Goal: Task Accomplishment & Management: Complete application form

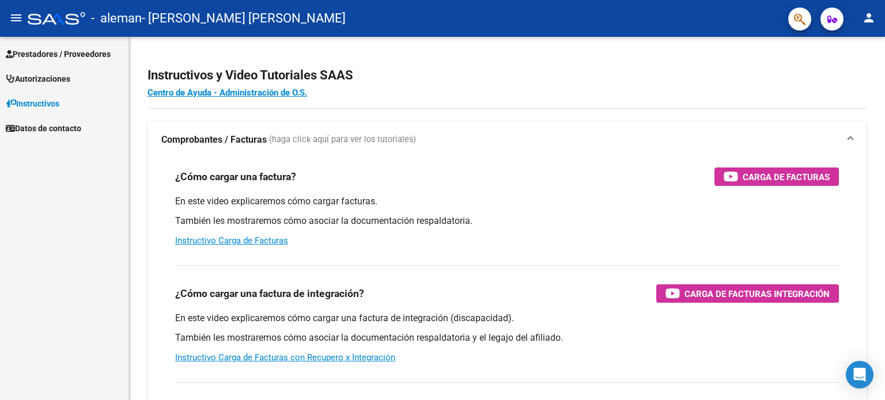
click at [39, 56] on span "Prestadores / Proveedores" at bounding box center [58, 54] width 105 height 13
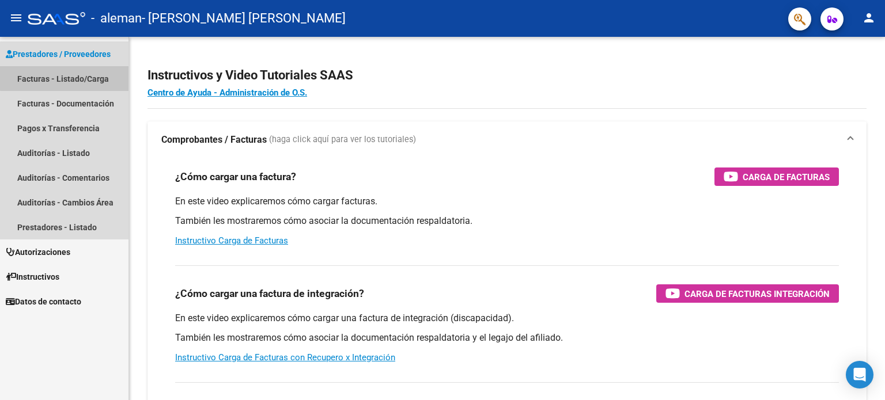
click at [72, 75] on link "Facturas - Listado/Carga" at bounding box center [64, 78] width 129 height 25
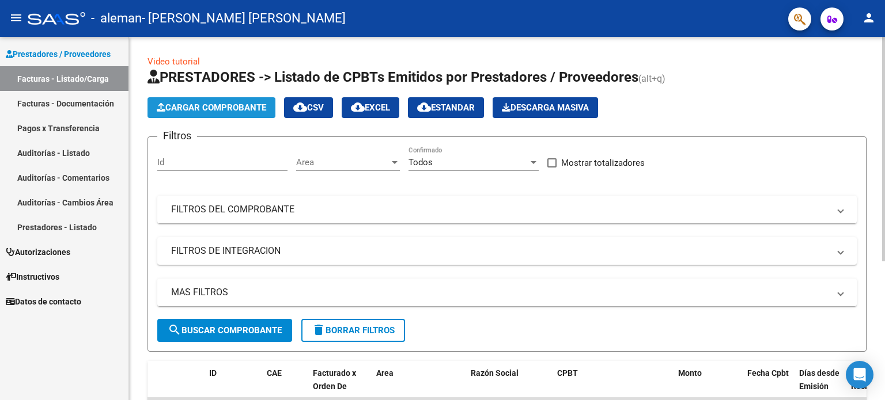
click at [235, 108] on span "Cargar Comprobante" at bounding box center [211, 108] width 109 height 10
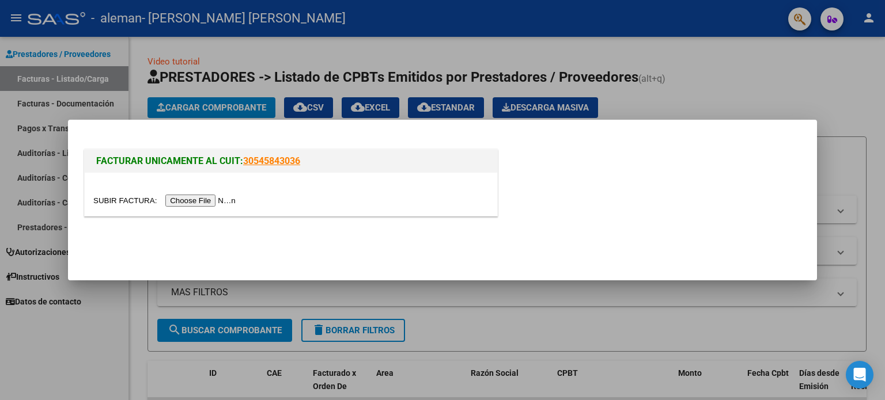
click at [184, 203] on input "file" at bounding box center [166, 201] width 146 height 12
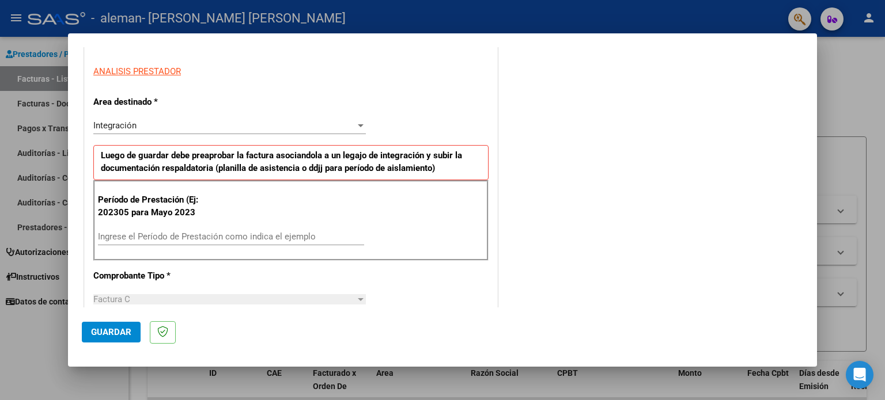
scroll to position [231, 0]
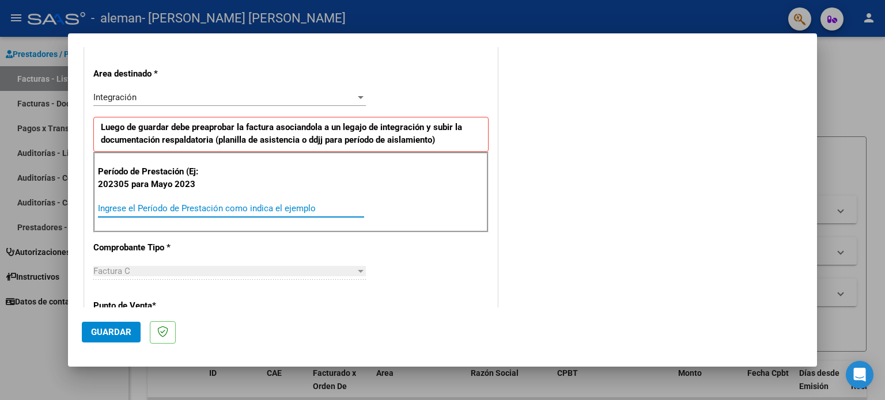
click at [108, 207] on input "Ingrese el Período de Prestación como indica el ejemplo" at bounding box center [231, 208] width 266 height 10
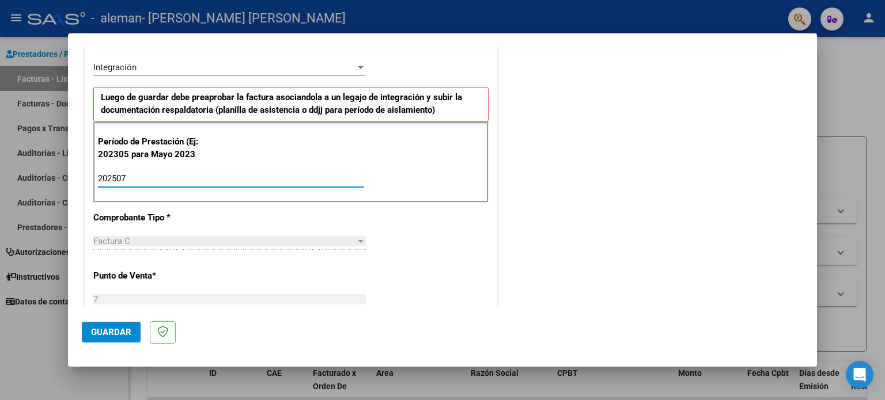
scroll to position [288, 0]
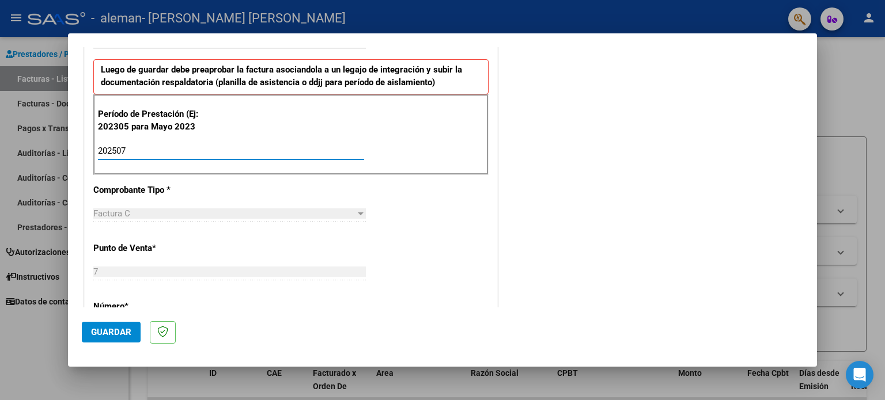
type input "202507"
click at [134, 214] on div "Factura C" at bounding box center [224, 214] width 262 height 10
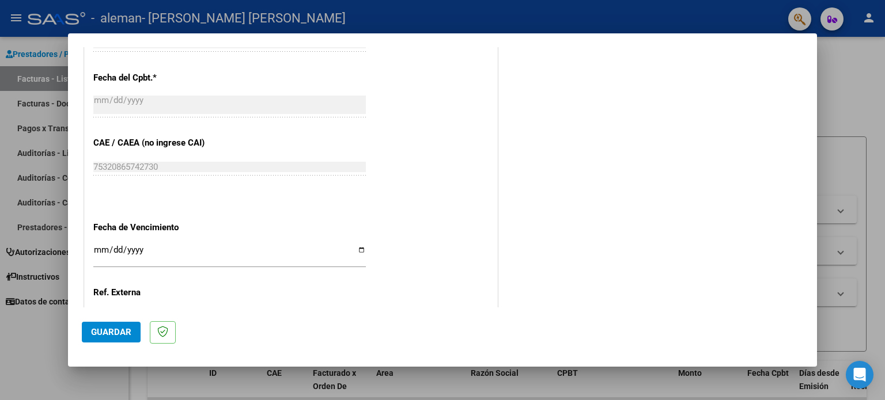
scroll to position [692, 0]
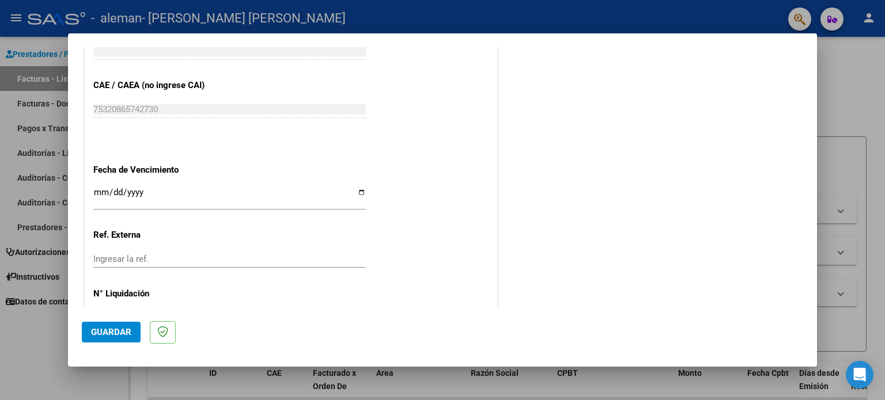
click at [356, 188] on input "Ingresar la fecha" at bounding box center [229, 197] width 273 height 18
type input "[DATE]"
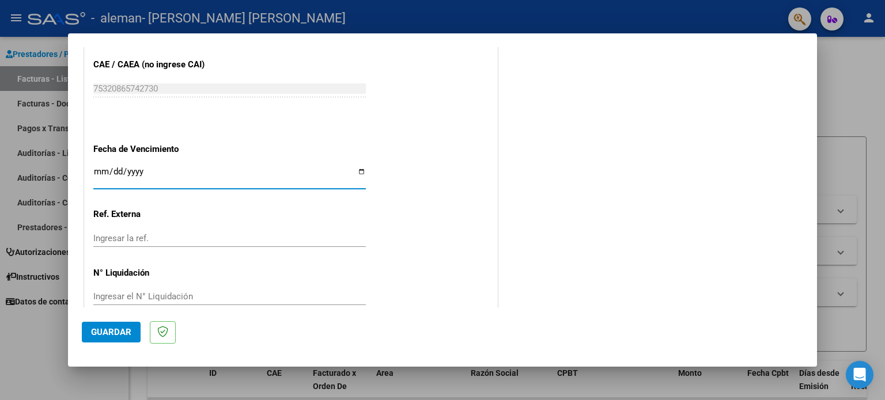
scroll to position [731, 0]
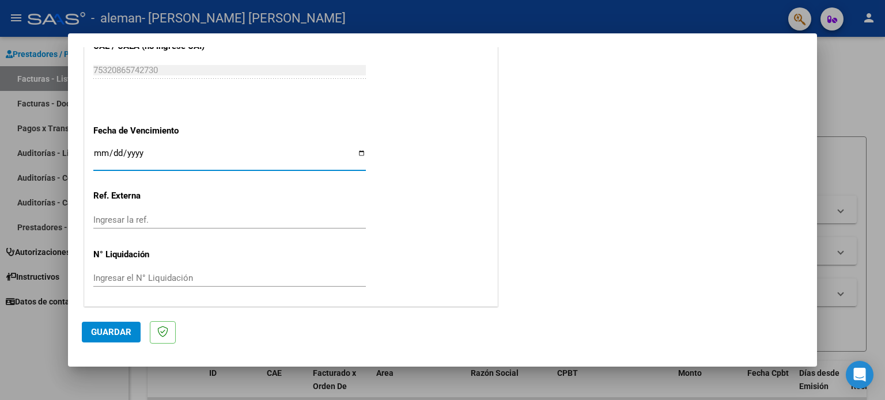
click at [136, 224] on div "Ingresar la ref." at bounding box center [229, 219] width 273 height 17
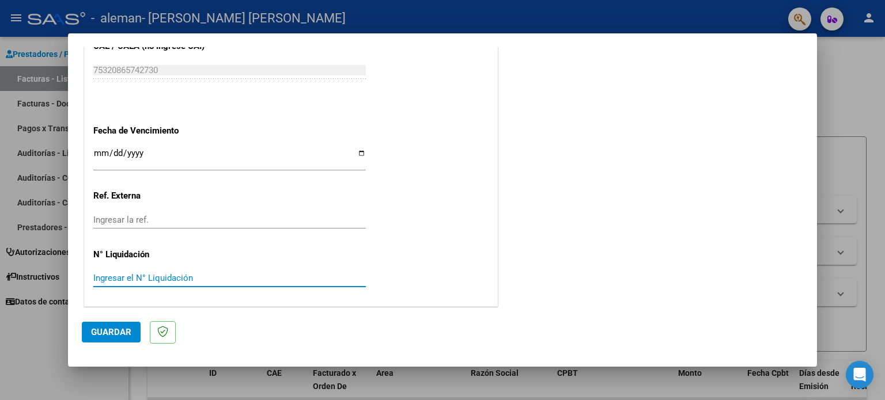
click at [143, 277] on input "Ingresar el N° Liquidación" at bounding box center [229, 278] width 273 height 10
click at [144, 222] on input "Ingresar la ref." at bounding box center [229, 220] width 273 height 10
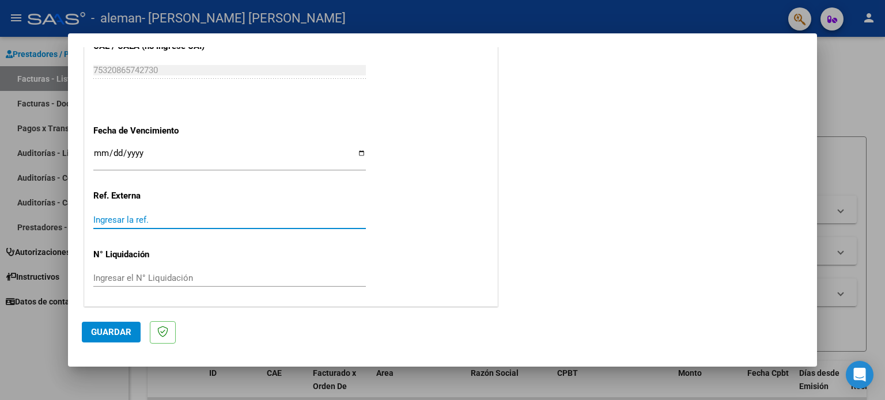
click at [100, 334] on span "Guardar" at bounding box center [111, 332] width 40 height 10
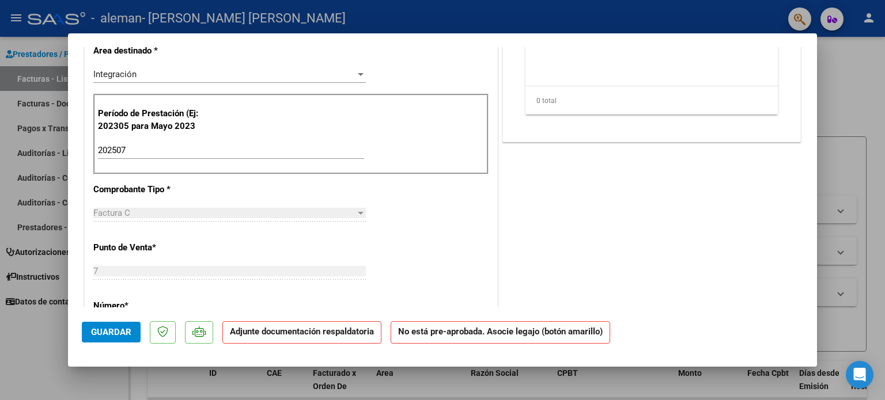
scroll to position [0, 0]
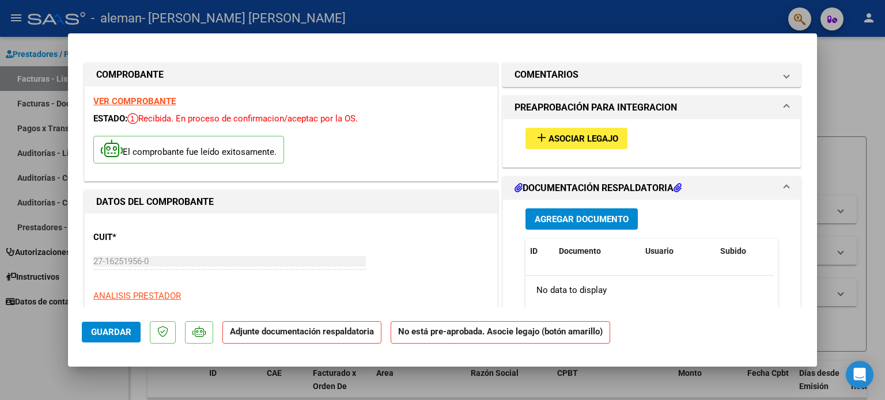
click at [576, 142] on span "Asociar Legajo" at bounding box center [584, 139] width 70 height 10
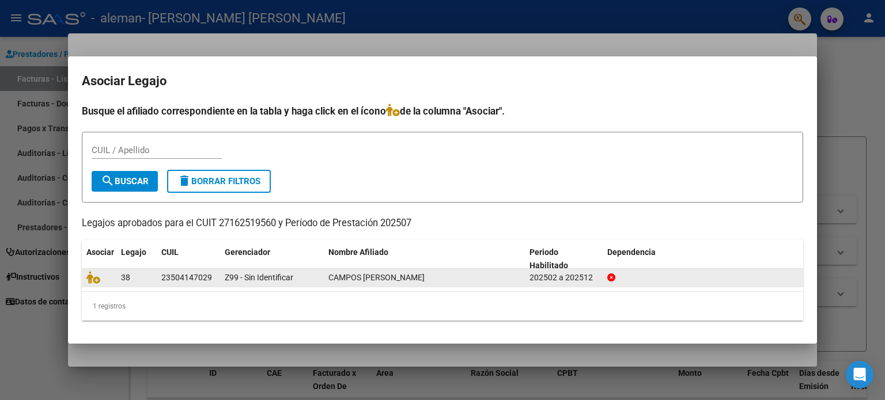
click at [611, 279] on icon at bounding box center [611, 278] width 8 height 8
click at [613, 282] on span at bounding box center [611, 277] width 8 height 9
click at [97, 280] on icon at bounding box center [93, 277] width 14 height 13
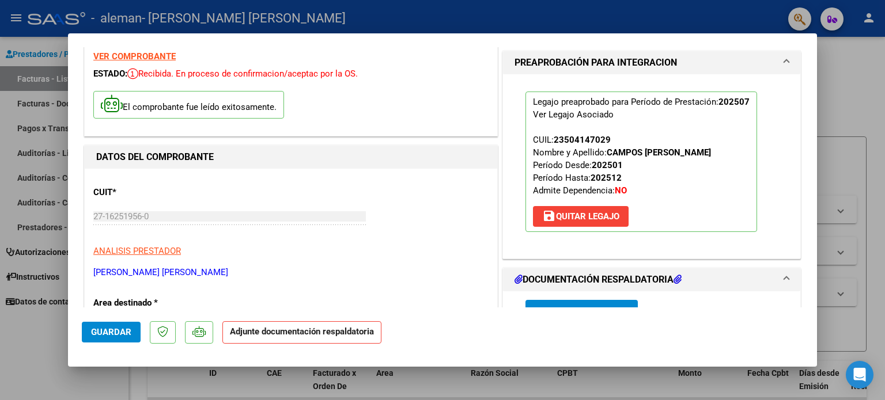
scroll to position [115, 0]
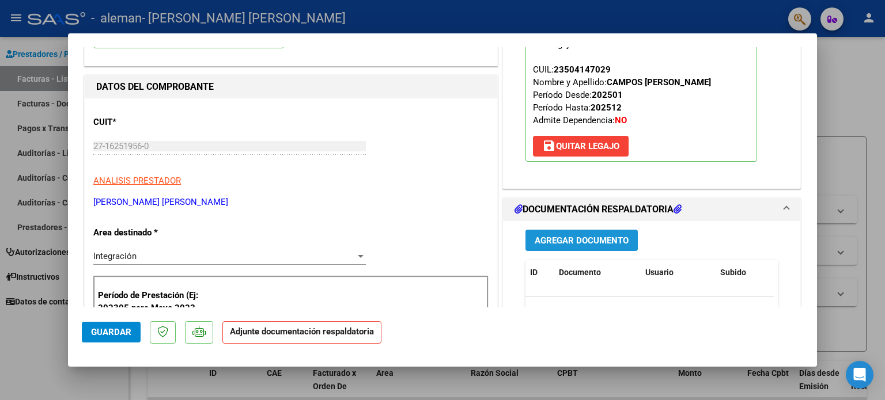
click at [603, 246] on span "Agregar Documento" at bounding box center [582, 241] width 94 height 10
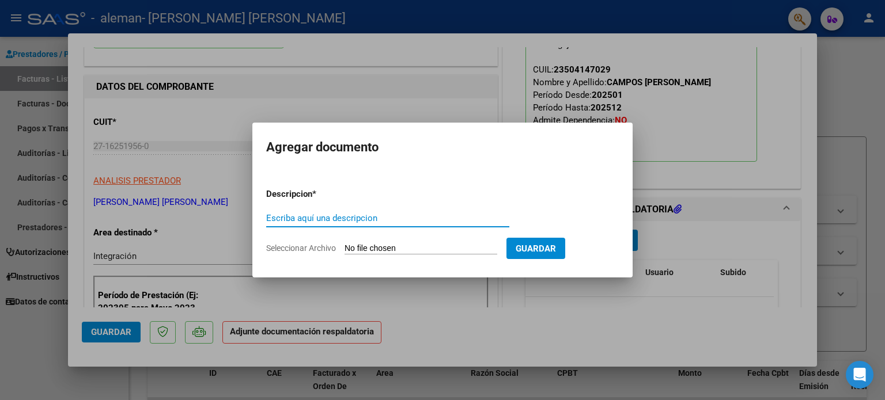
click at [326, 216] on input "Escriba aquí una descripcion" at bounding box center [387, 218] width 243 height 10
type input "Planilla de asistencia de [PERSON_NAME]"
click at [323, 250] on span "Seleccionar Archivo" at bounding box center [301, 248] width 70 height 9
click at [345, 250] on input "Seleccionar Archivo" at bounding box center [421, 249] width 153 height 11
type input "C:\fakepath\[PERSON_NAME][DATE] Psp.pdf"
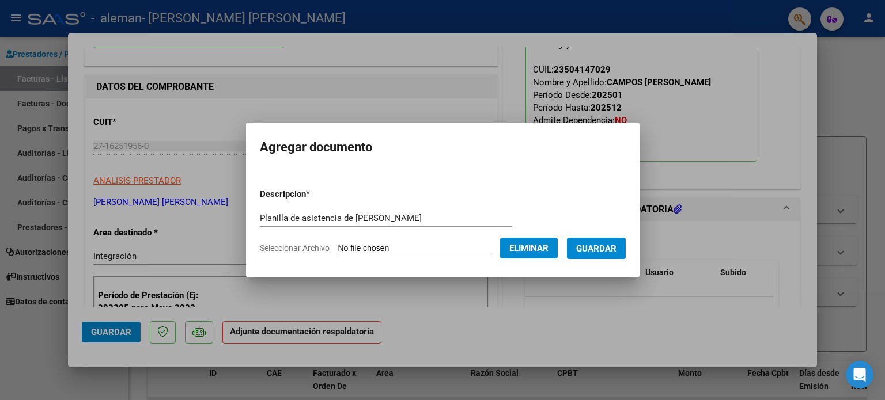
click at [598, 248] on span "Guardar" at bounding box center [596, 249] width 40 height 10
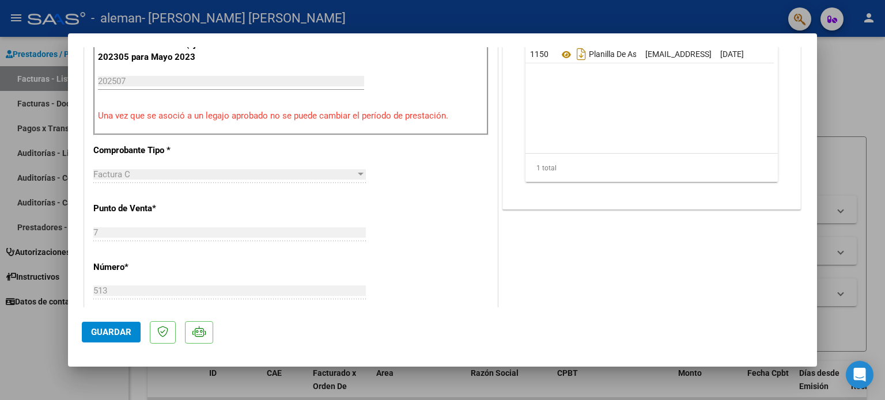
scroll to position [309, 0]
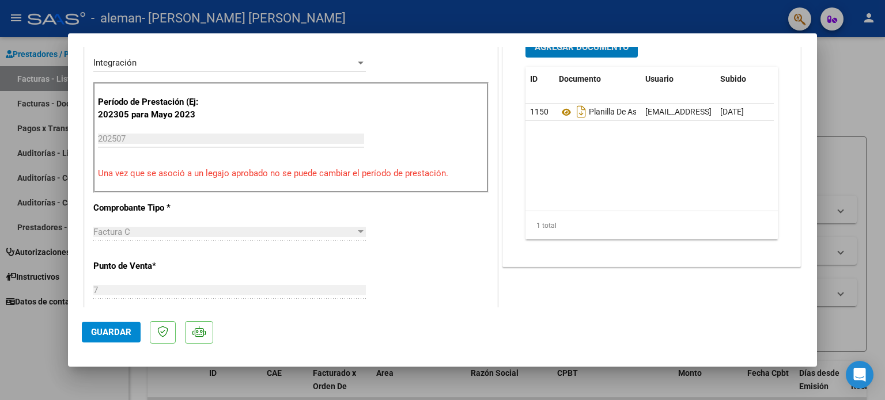
click at [595, 52] on span "Agregar Documento" at bounding box center [582, 47] width 94 height 10
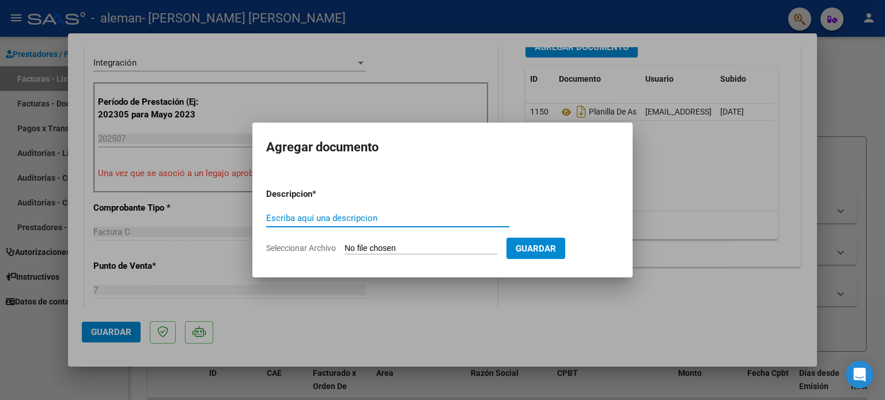
click at [708, 248] on div at bounding box center [442, 200] width 885 height 400
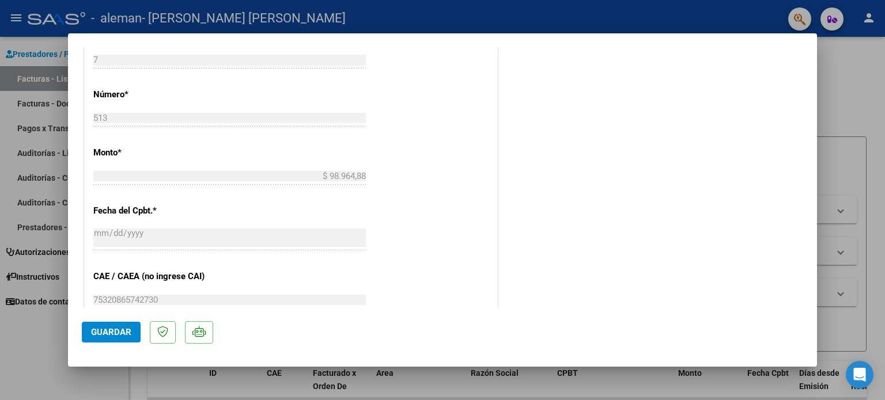
scroll to position [770, 0]
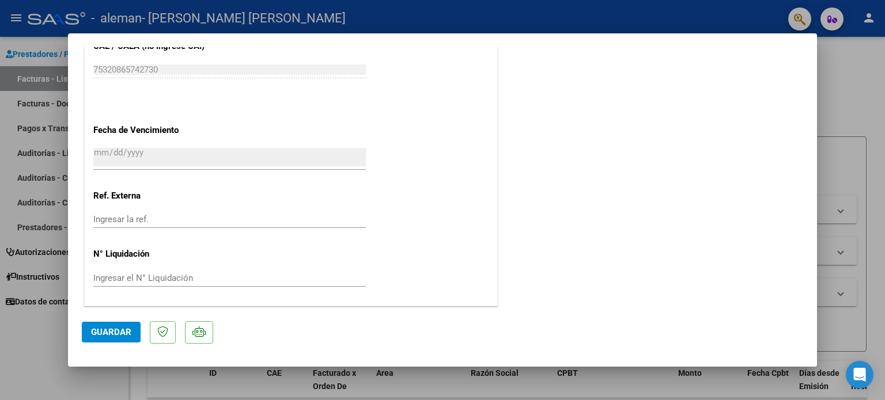
click at [94, 331] on span "Guardar" at bounding box center [111, 332] width 40 height 10
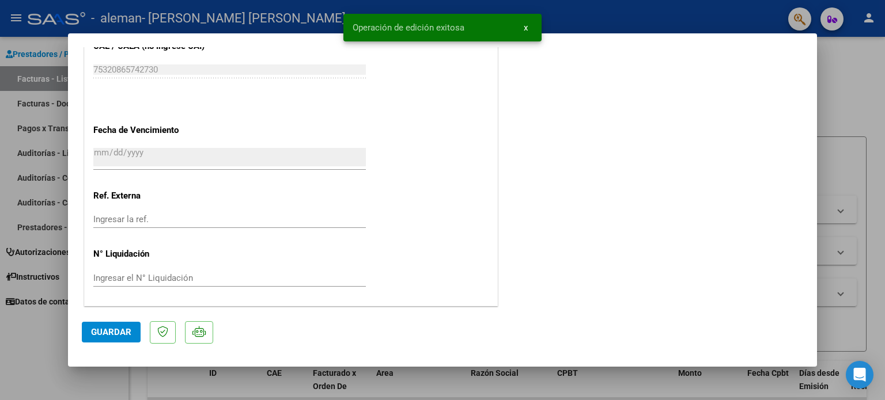
click at [527, 28] on span "x" at bounding box center [526, 27] width 4 height 10
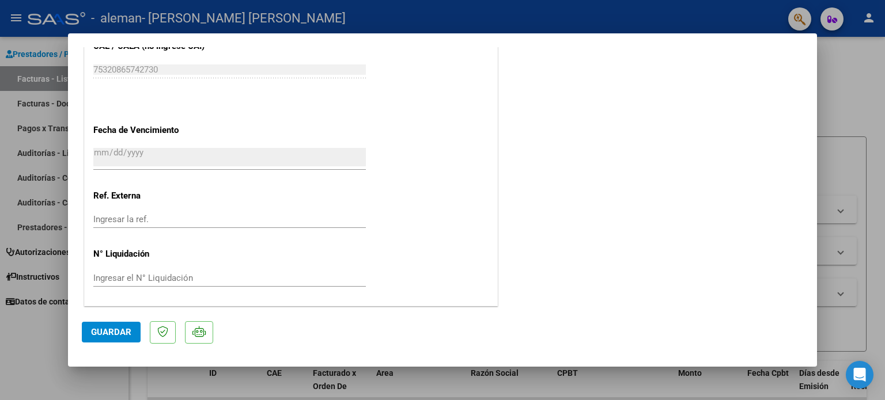
click at [857, 80] on div at bounding box center [442, 200] width 885 height 400
type input "$ 0,00"
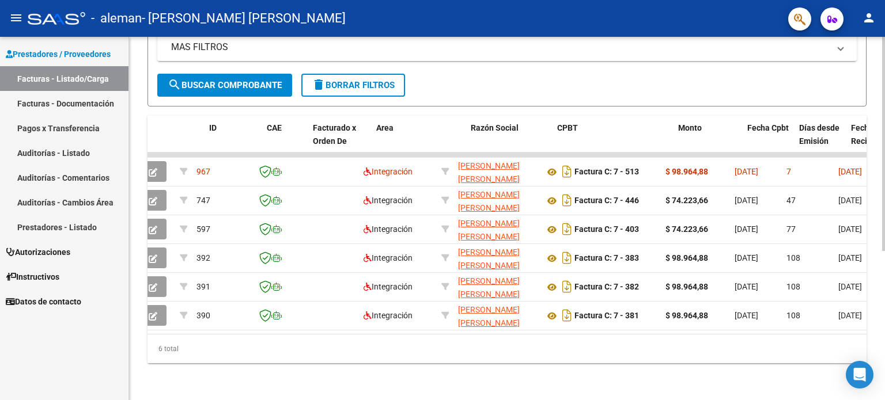
scroll to position [0, 0]
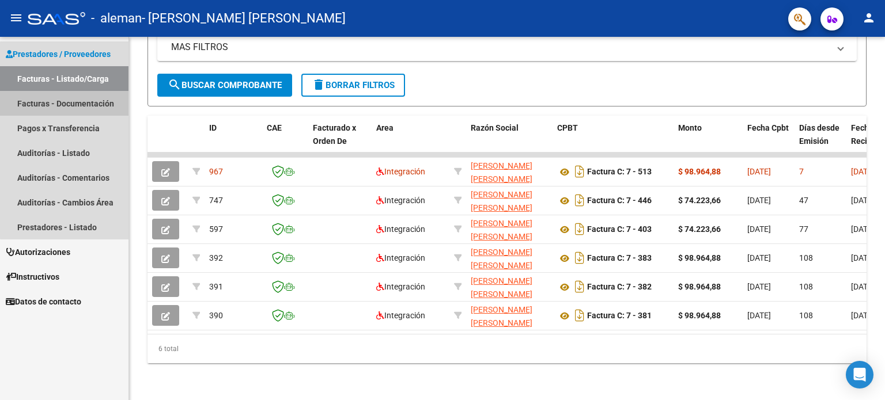
click at [67, 106] on link "Facturas - Documentación" at bounding box center [64, 103] width 129 height 25
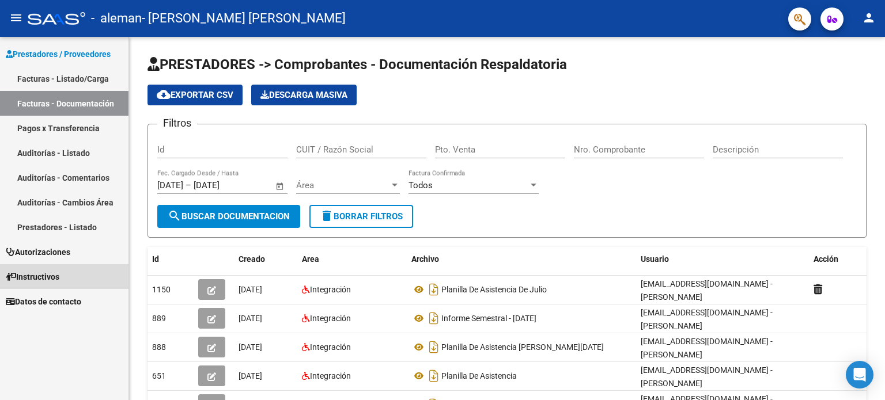
click at [41, 281] on span "Instructivos" at bounding box center [33, 277] width 54 height 13
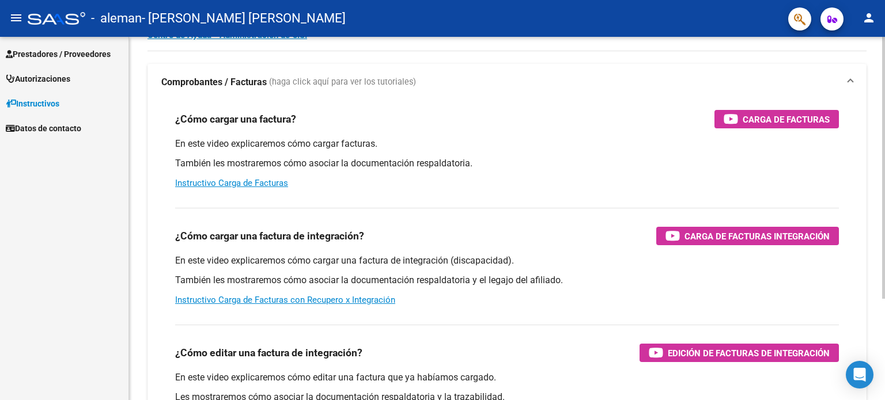
scroll to position [141, 0]
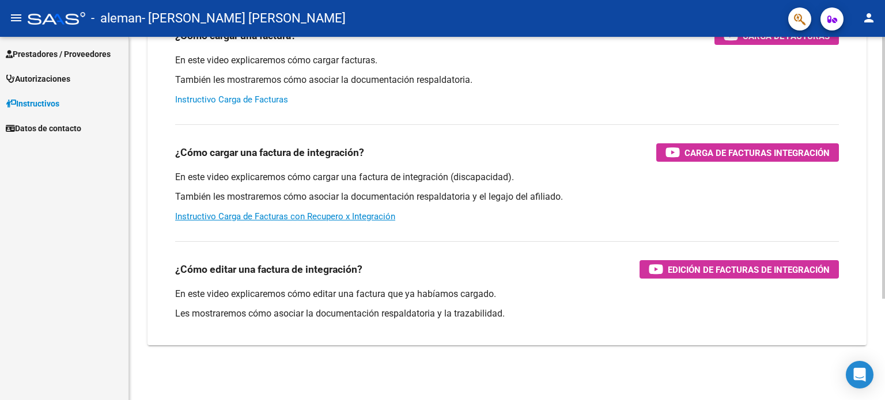
click at [272, 101] on link "Instructivo Carga de Facturas" at bounding box center [231, 100] width 113 height 10
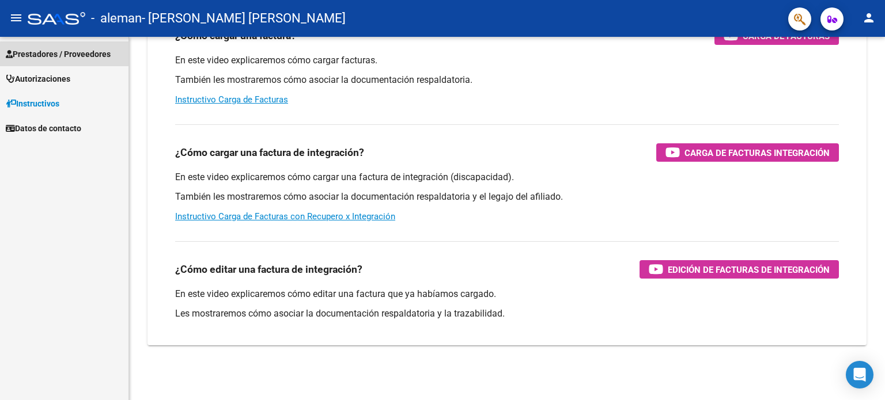
click at [43, 52] on span "Prestadores / Proveedores" at bounding box center [58, 54] width 105 height 13
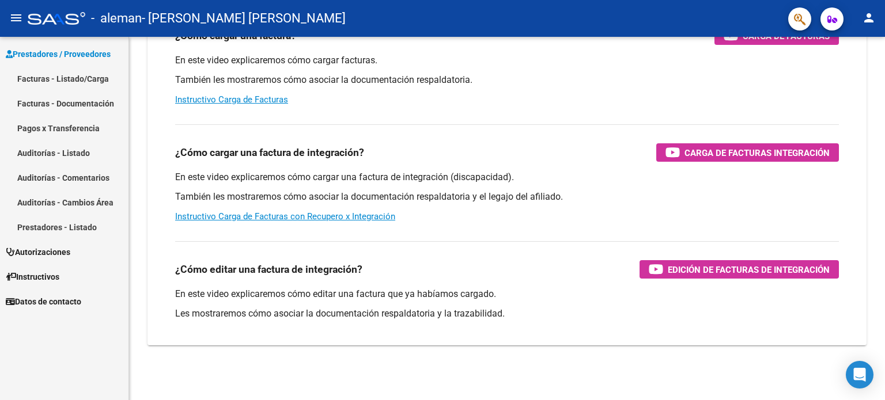
click at [78, 80] on link "Facturas - Listado/Carga" at bounding box center [64, 78] width 129 height 25
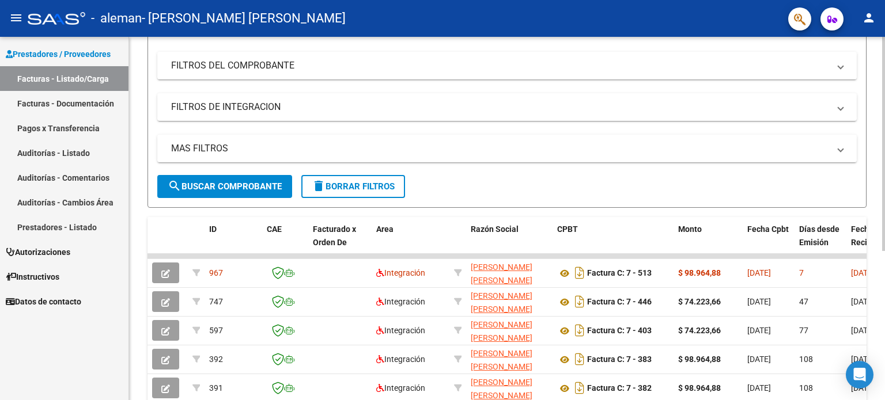
scroll to position [173, 0]
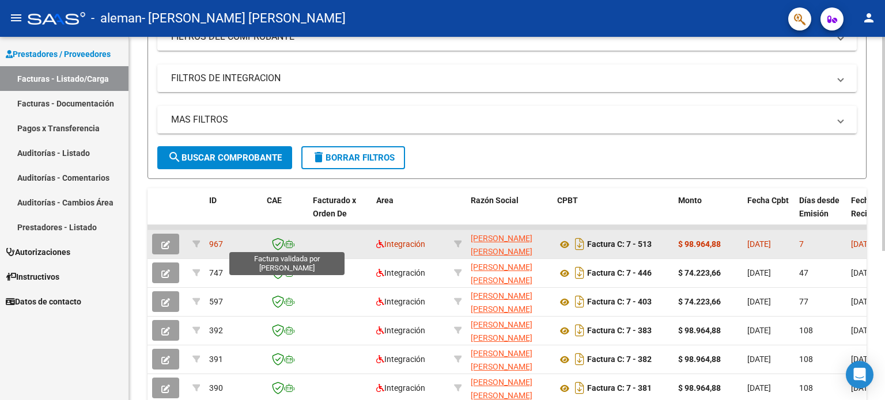
click at [279, 243] on icon at bounding box center [278, 244] width 12 height 13
click at [167, 246] on icon "button" at bounding box center [165, 245] width 9 height 9
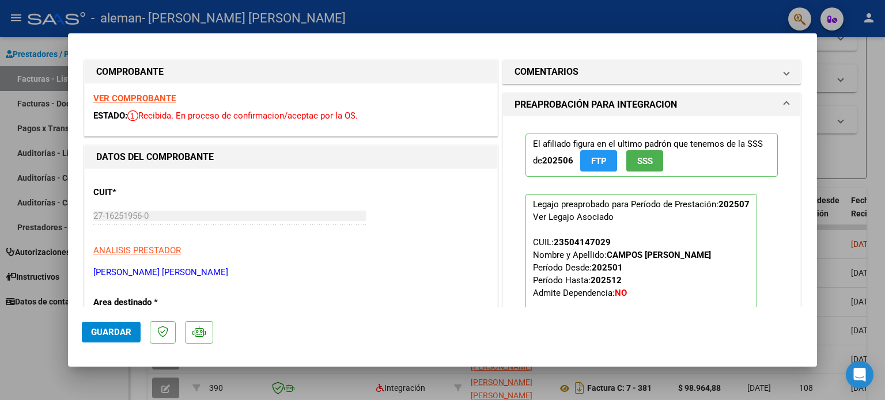
scroll to position [0, 0]
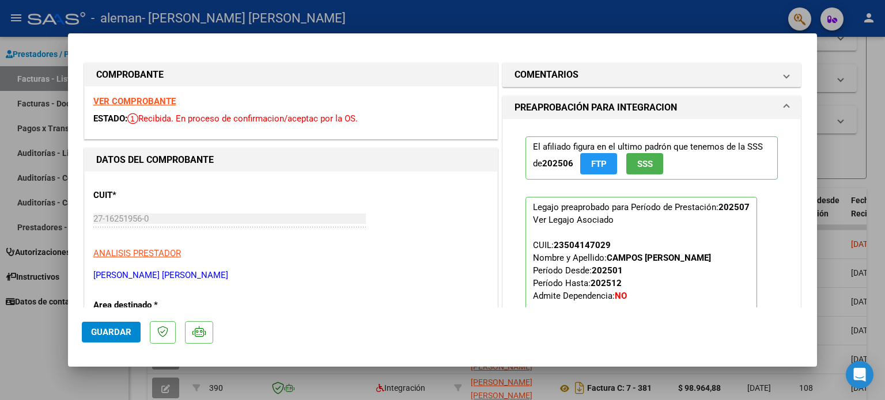
click at [159, 101] on strong "VER COMPROBANTE" at bounding box center [134, 101] width 82 height 10
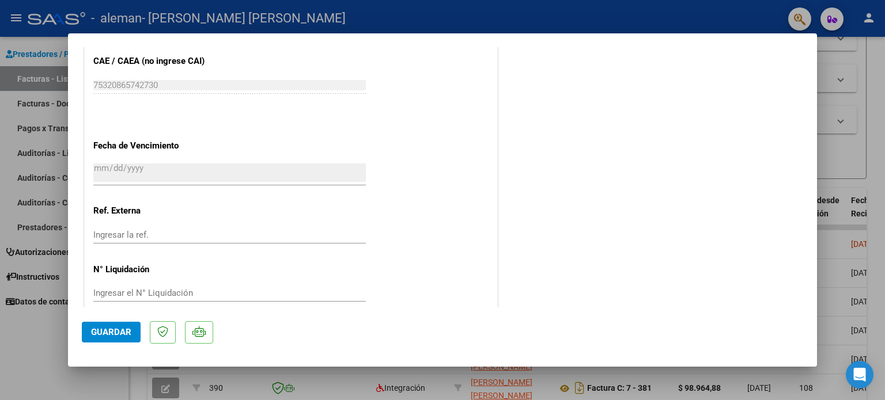
scroll to position [727, 0]
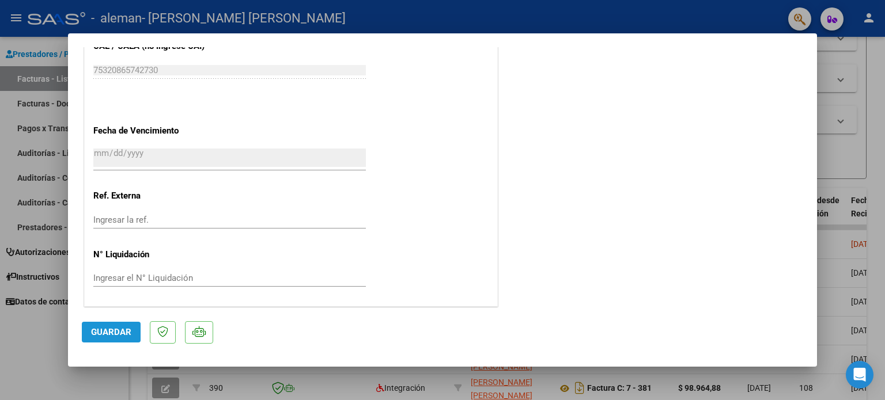
drag, startPoint x: 103, startPoint y: 334, endPoint x: 294, endPoint y: 156, distance: 261.0
click at [103, 333] on span "Guardar" at bounding box center [111, 332] width 40 height 10
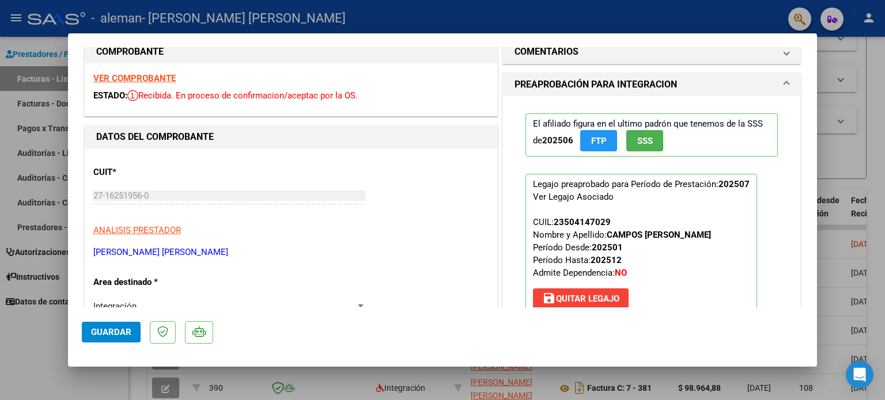
scroll to position [0, 0]
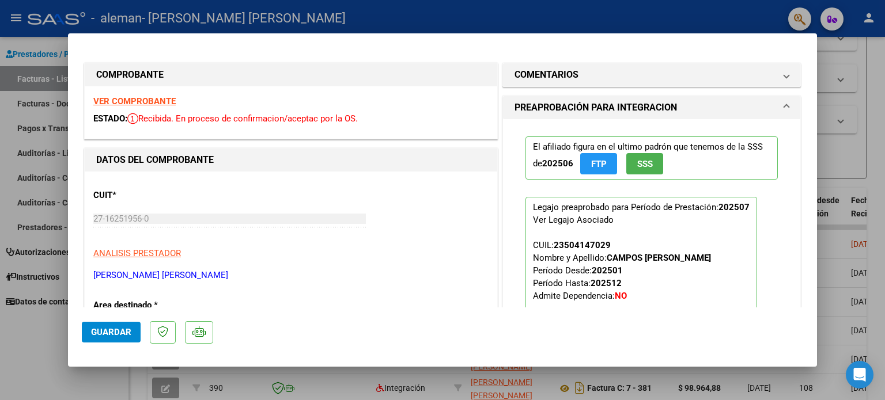
click at [36, 103] on div at bounding box center [442, 200] width 885 height 400
type input "$ 0,00"
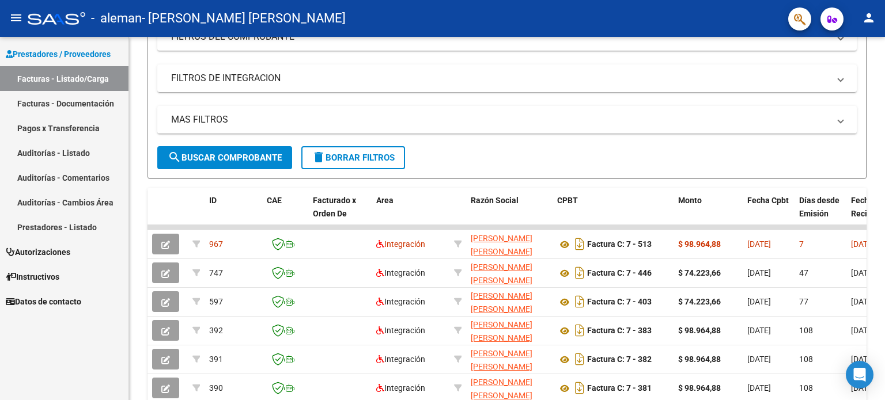
click at [867, 16] on mat-icon "person" at bounding box center [869, 18] width 14 height 14
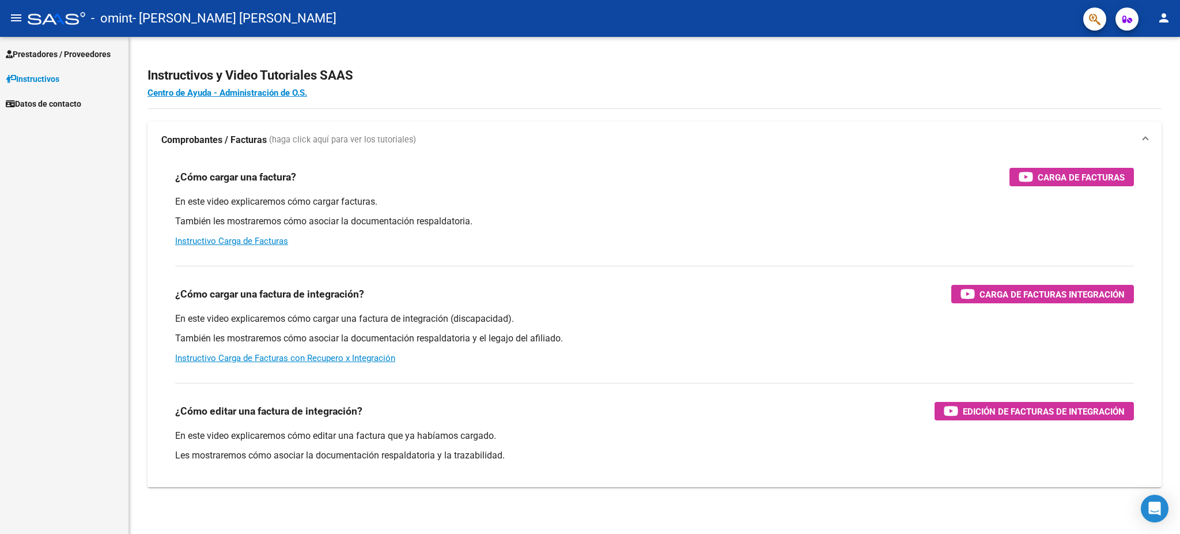
click at [33, 53] on span "Prestadores / Proveedores" at bounding box center [58, 54] width 105 height 13
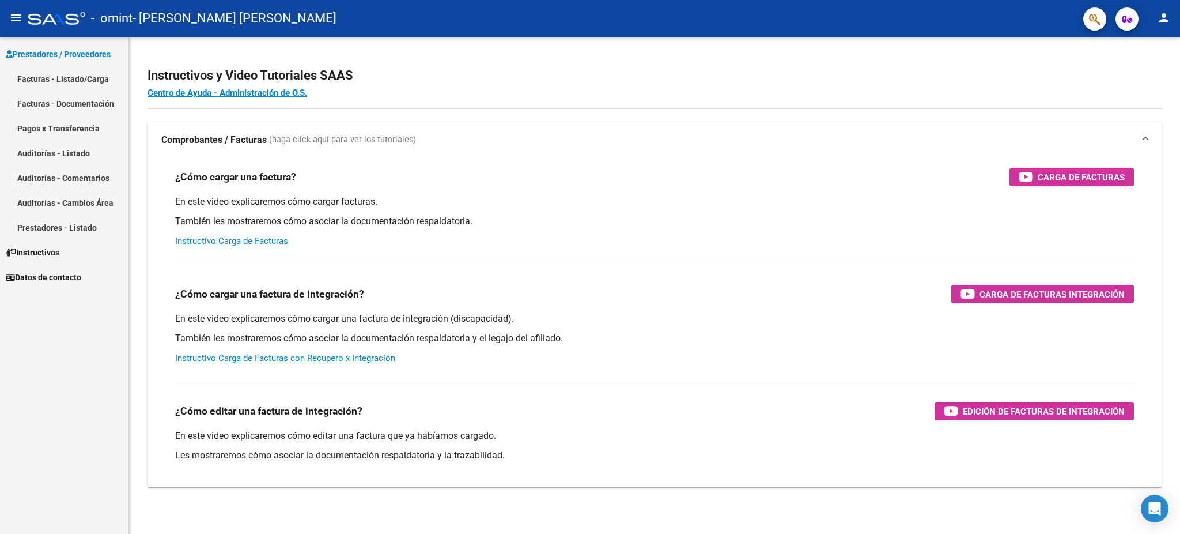
click at [49, 79] on link "Facturas - Listado/Carga" at bounding box center [64, 78] width 129 height 25
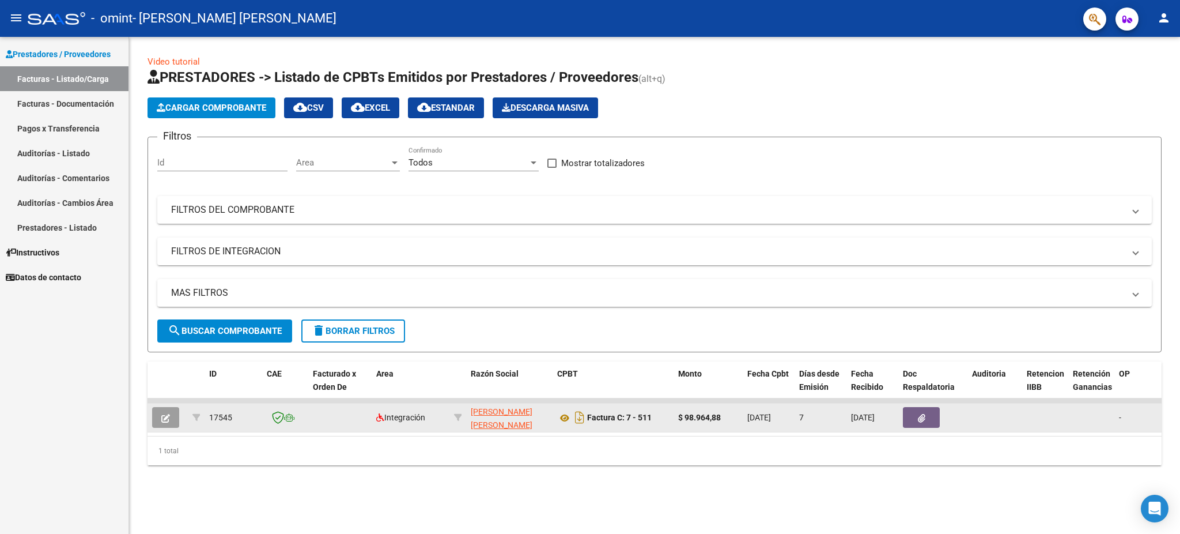
click at [163, 414] on icon "button" at bounding box center [165, 418] width 9 height 9
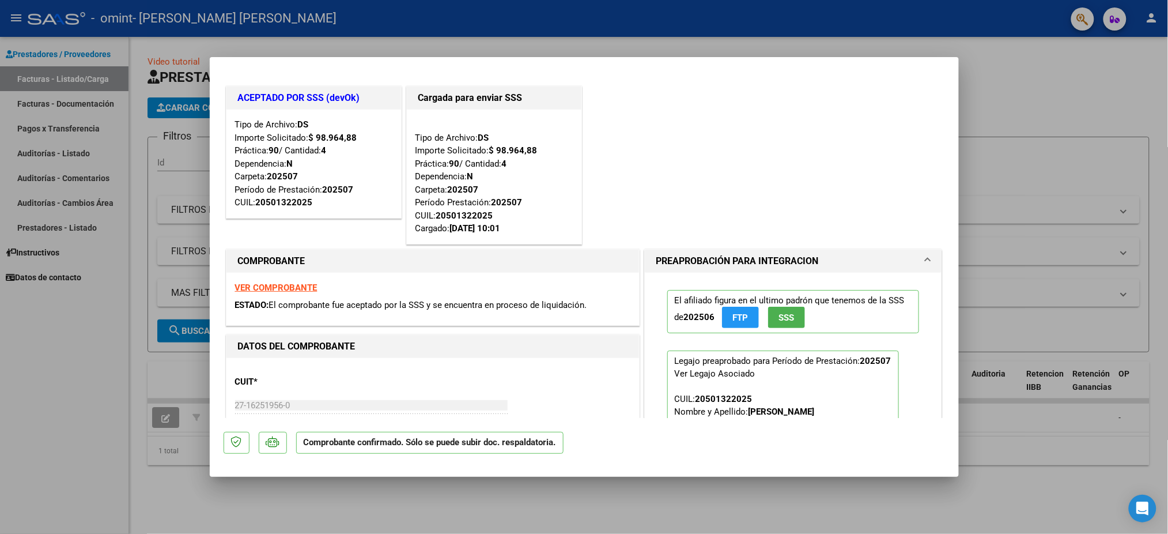
click at [991, 82] on div at bounding box center [584, 267] width 1168 height 534
type input "$ 0,00"
